Goal: Task Accomplishment & Management: Manage account settings

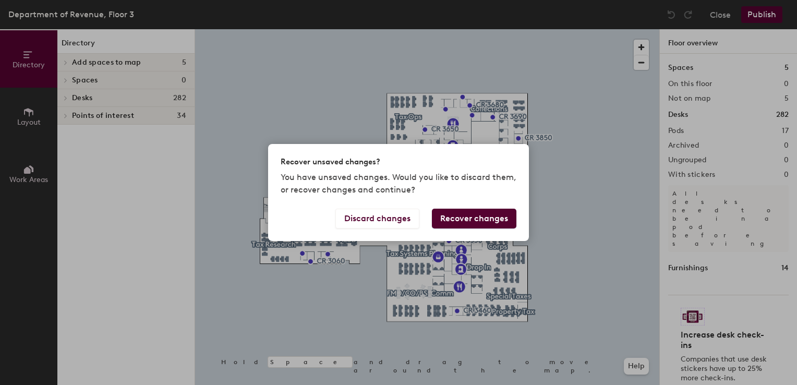
click at [478, 217] on button "Recover changes" at bounding box center [474, 219] width 85 height 20
click at [367, 220] on button "Discard changes" at bounding box center [377, 219] width 84 height 20
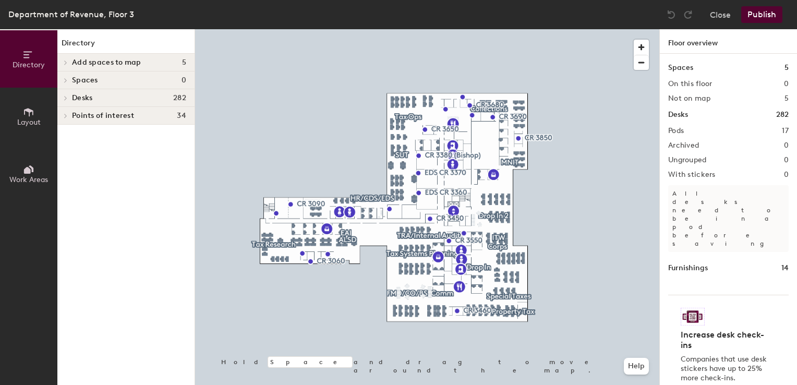
click at [87, 97] on span "Desks" at bounding box center [82, 98] width 20 height 8
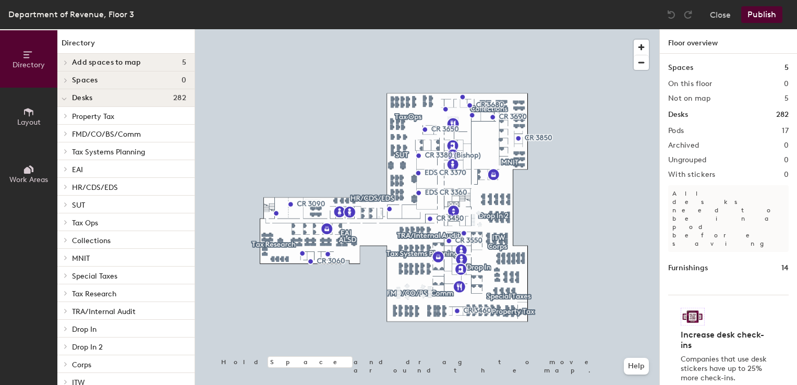
click at [64, 222] on span at bounding box center [65, 222] width 9 height 5
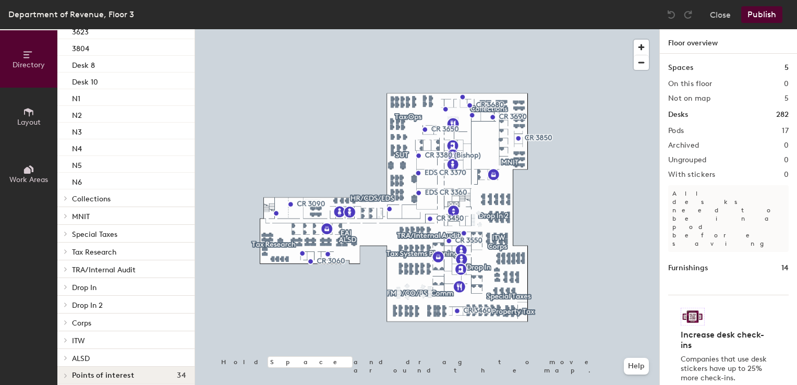
scroll to position [333, 0]
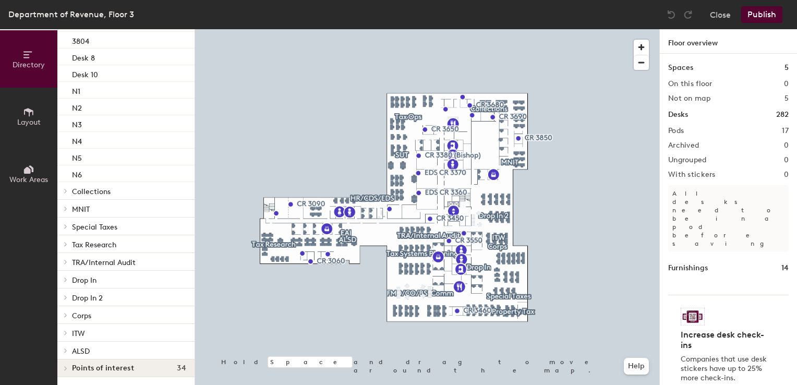
click at [65, 314] on icon at bounding box center [66, 315] width 4 height 5
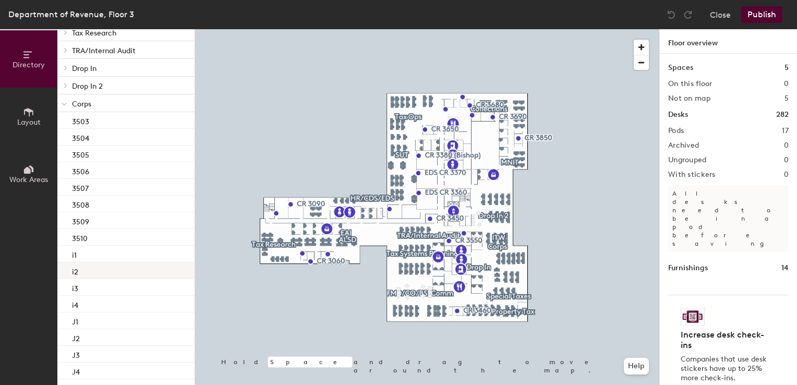
scroll to position [546, 0]
click at [82, 322] on div "J1" at bounding box center [125, 319] width 137 height 17
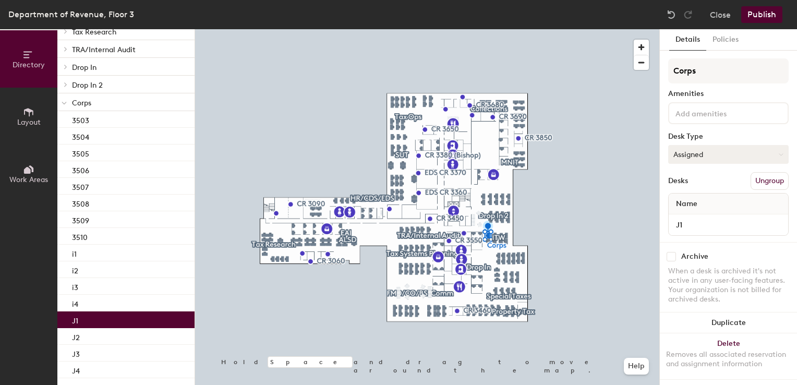
click at [779, 153] on icon at bounding box center [781, 154] width 5 height 5
click at [681, 219] on div "Hoteled" at bounding box center [721, 218] width 104 height 16
click at [588, 29] on div at bounding box center [427, 29] width 464 height 0
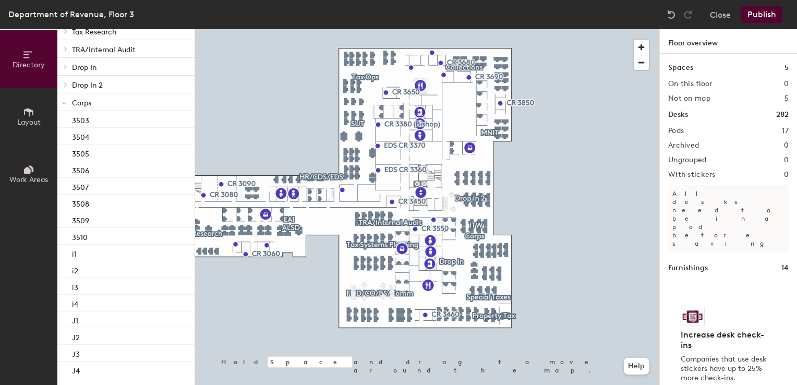
click at [770, 13] on button "Publish" at bounding box center [761, 14] width 41 height 17
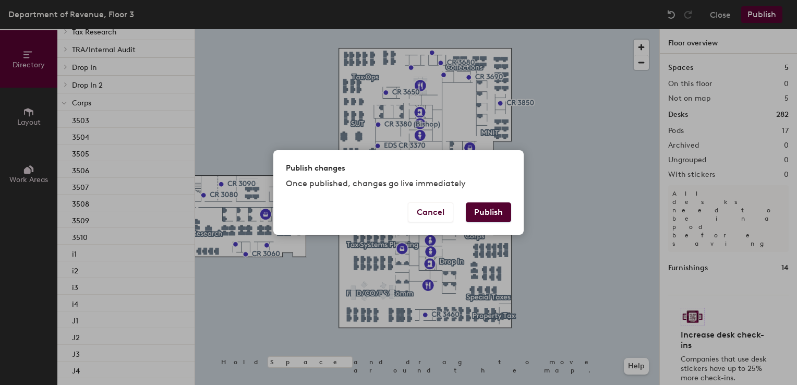
click at [476, 210] on button "Publish" at bounding box center [488, 212] width 45 height 20
